Goal: Find specific page/section: Find specific page/section

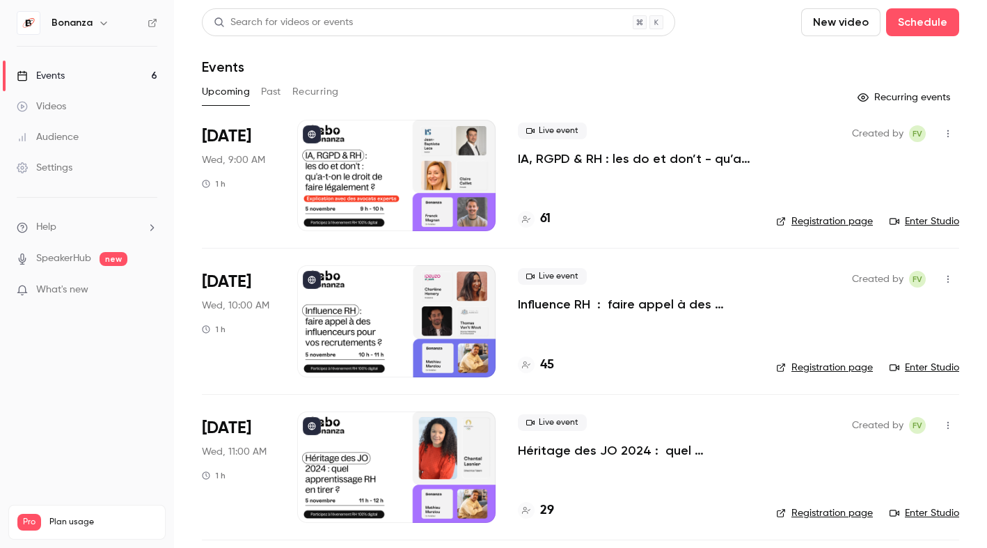
click at [103, 141] on link "Audience" at bounding box center [87, 137] width 174 height 31
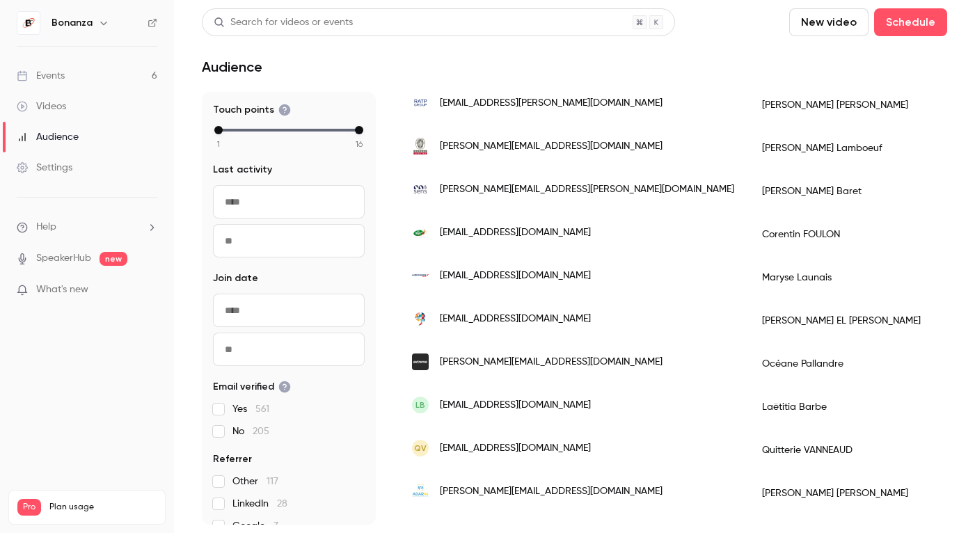
scroll to position [1961, 0]
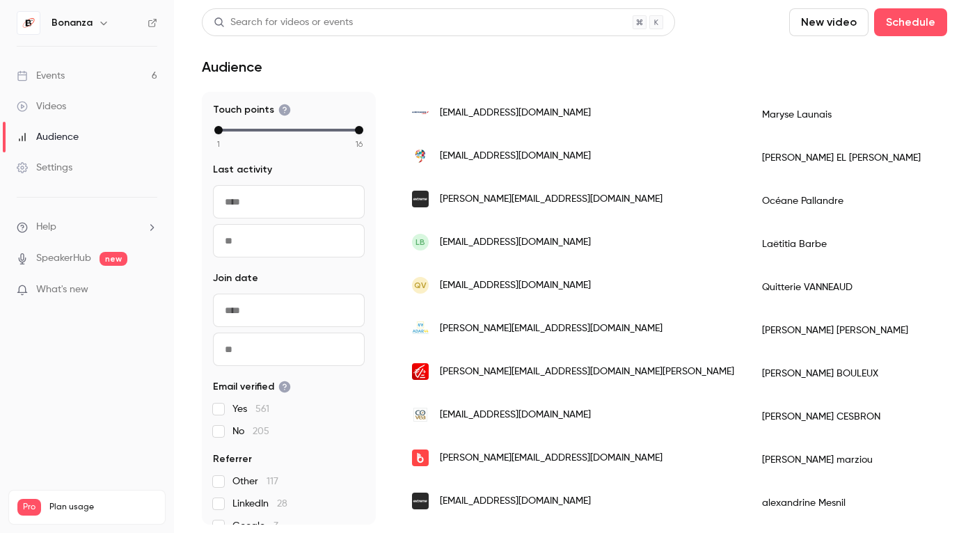
click at [313, 312] on input "text" at bounding box center [289, 310] width 152 height 33
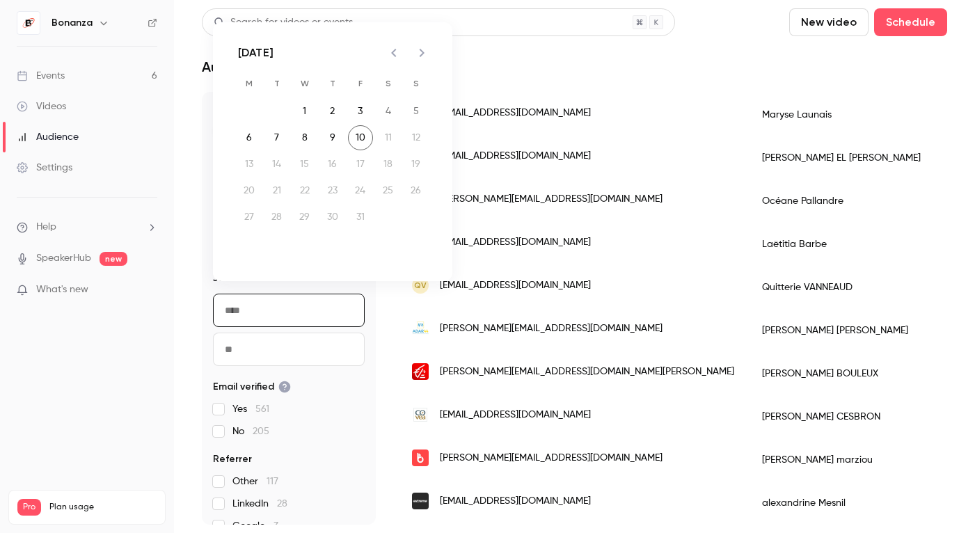
click at [401, 56] on icon "Previous month" at bounding box center [393, 53] width 17 height 17
click at [258, 109] on button "1" at bounding box center [249, 111] width 25 height 25
type input "**********"
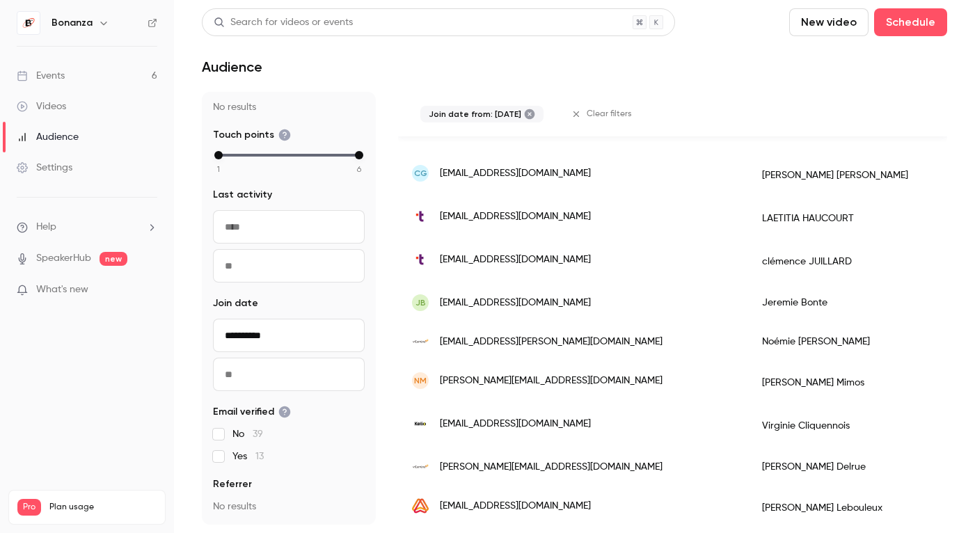
scroll to position [0, 0]
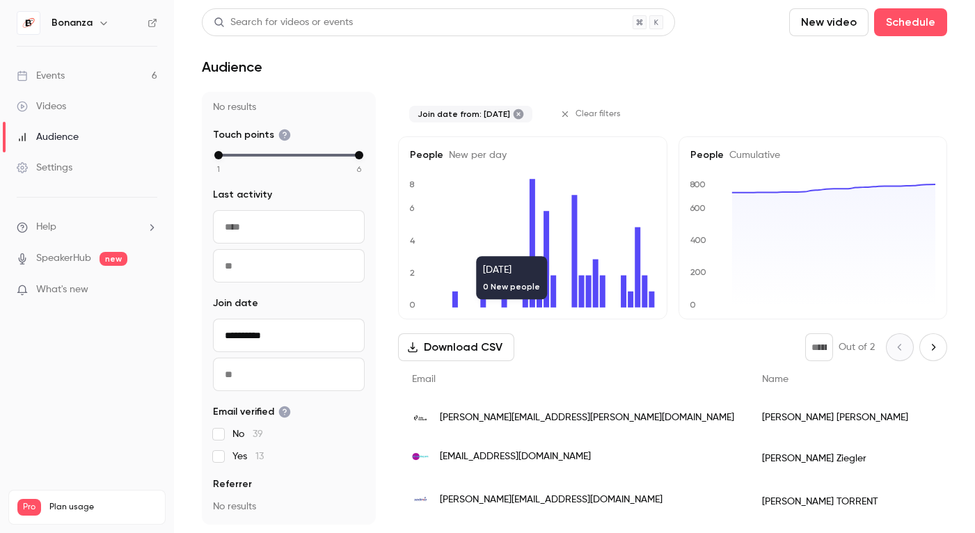
click at [954, 346] on main "**********" at bounding box center [574, 266] width 801 height 533
click at [940, 346] on icon "Next page" at bounding box center [932, 347] width 15 height 11
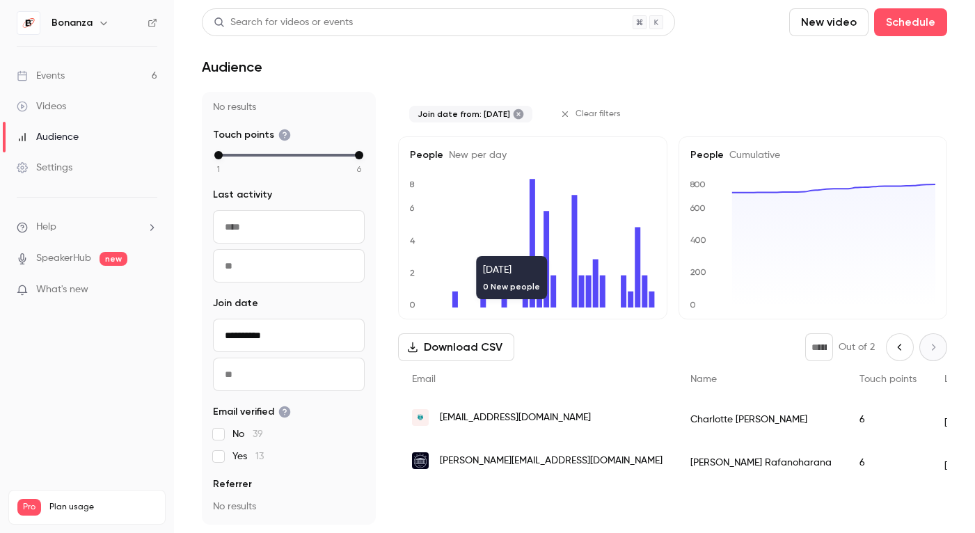
click at [901, 349] on icon "Previous page" at bounding box center [899, 347] width 15 height 11
type input "*"
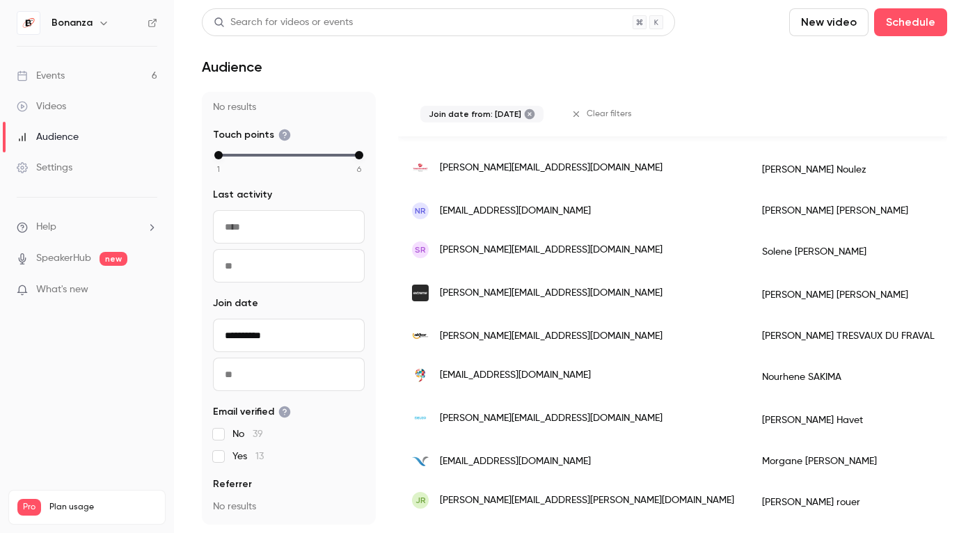
scroll to position [1825, 0]
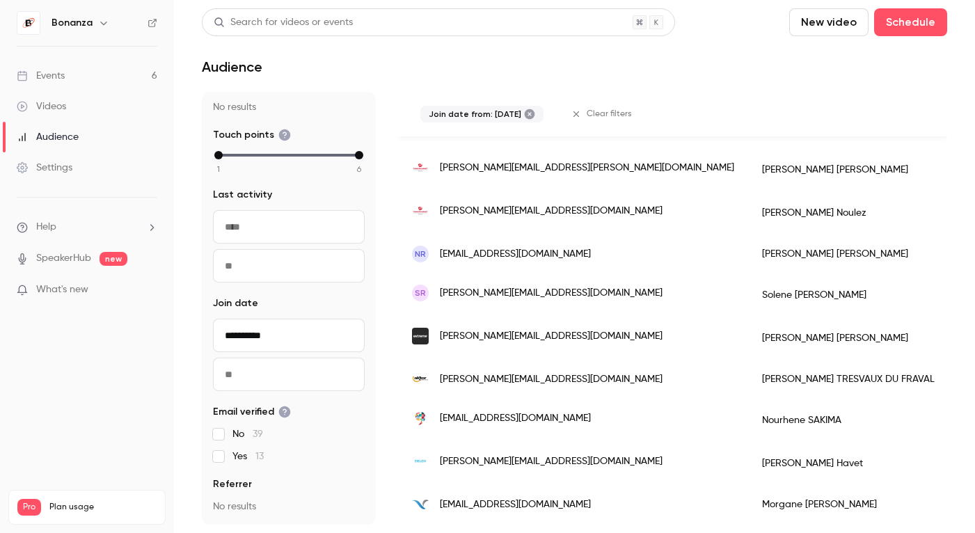
click at [535, 115] on icon at bounding box center [530, 114] width 10 height 10
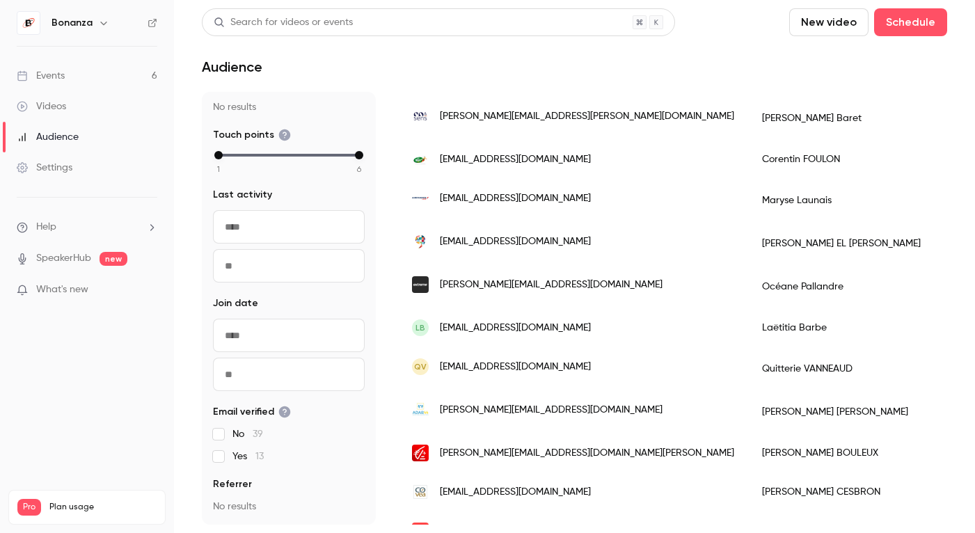
scroll to position [1780, 0]
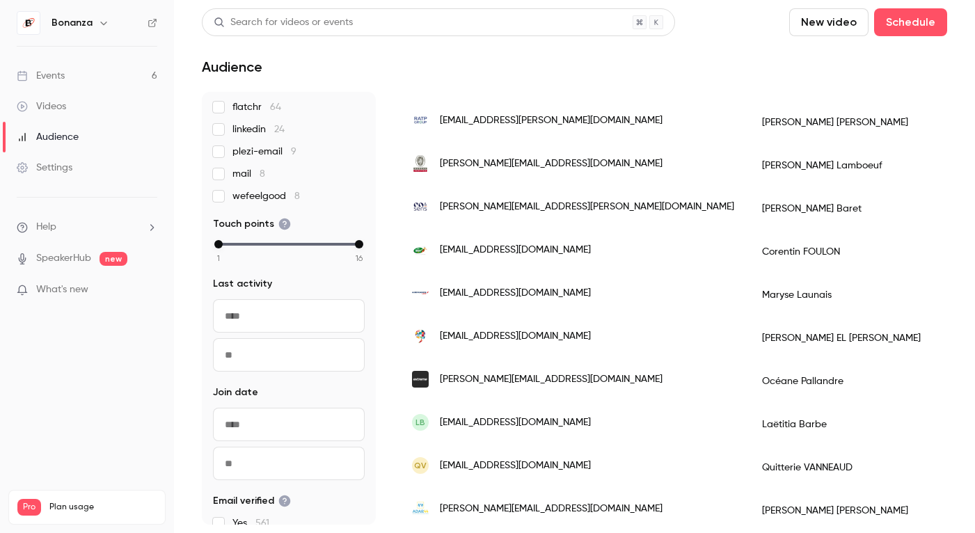
click at [113, 132] on link "Audience" at bounding box center [87, 137] width 174 height 31
click at [83, 78] on link "Events 6" at bounding box center [87, 76] width 174 height 31
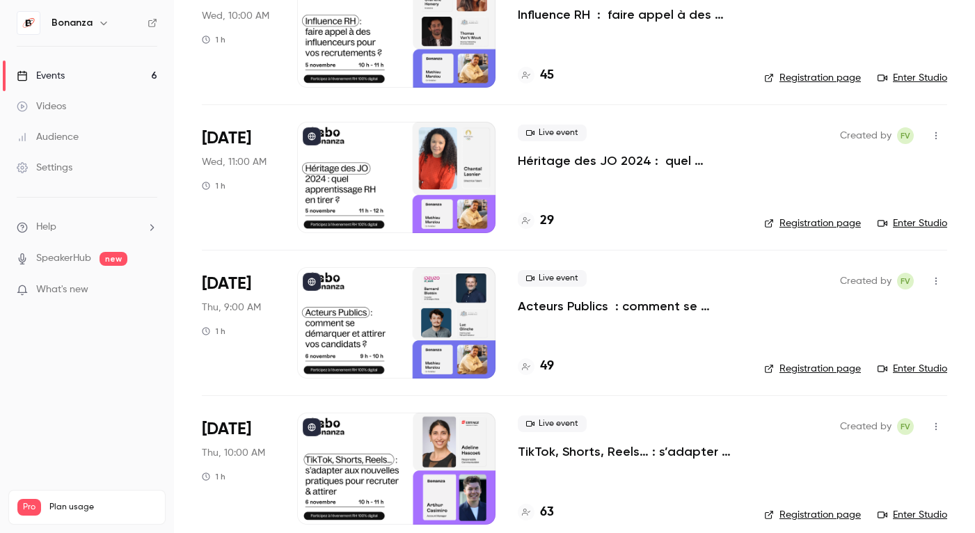
scroll to position [276, 0]
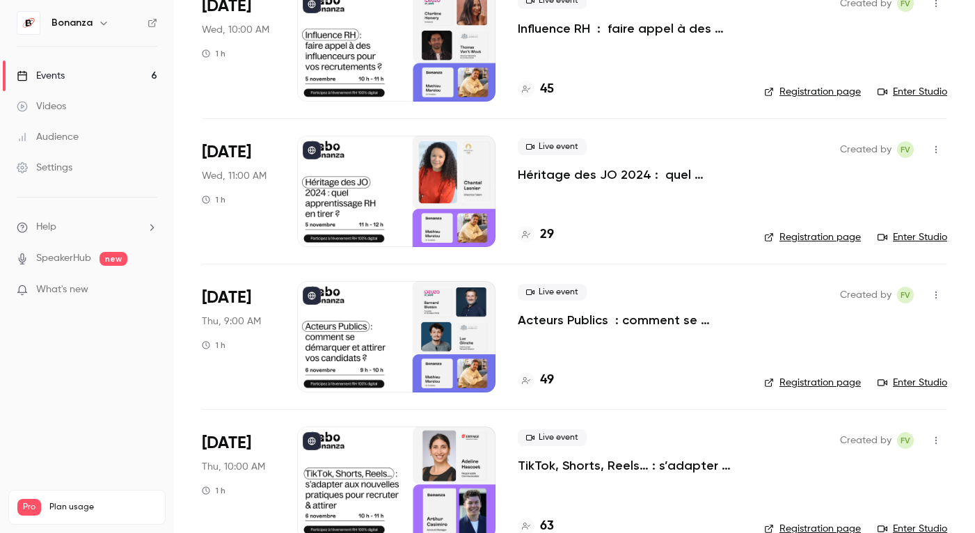
click at [96, 133] on link "Audience" at bounding box center [87, 137] width 174 height 31
